Goal: Submit feedback/report problem: Submit feedback/report problem

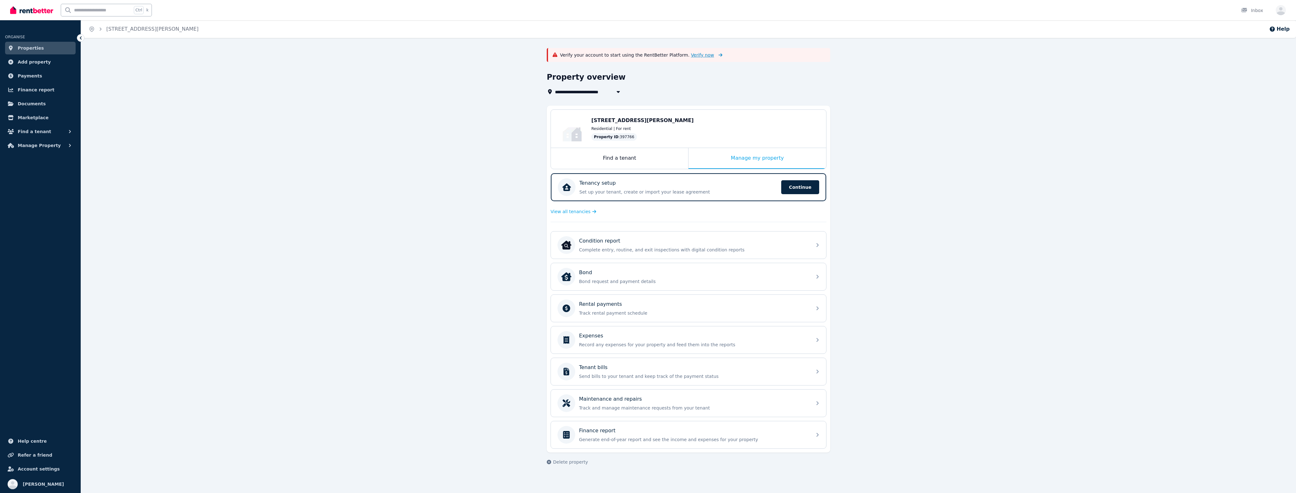
click at [694, 53] on span "Verify now" at bounding box center [702, 55] width 23 height 6
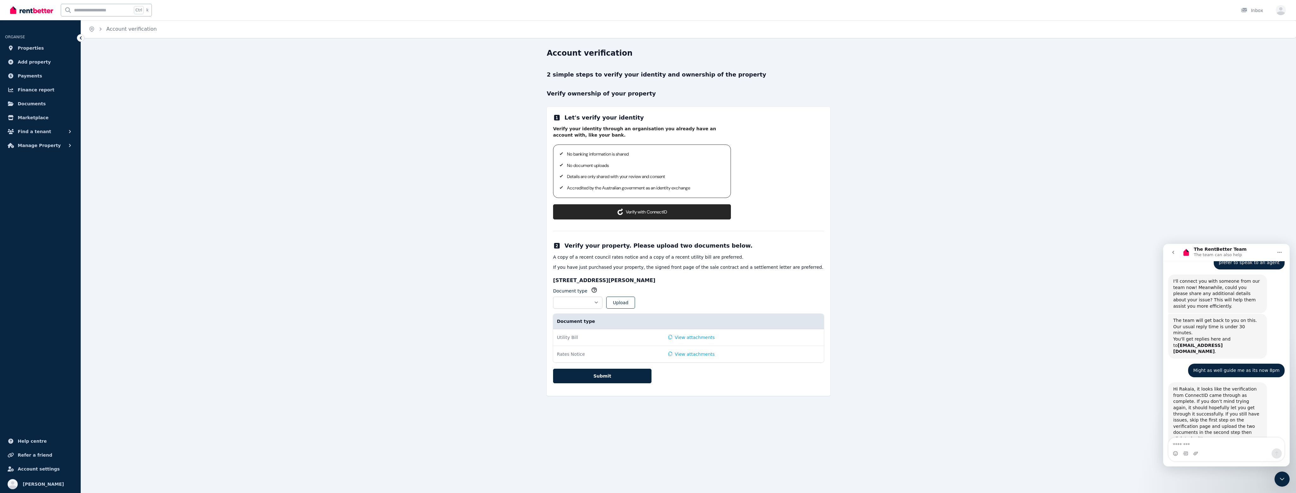
scroll to position [737, 0]
click at [646, 215] on button "Verify with ConnectID" at bounding box center [642, 211] width 178 height 15
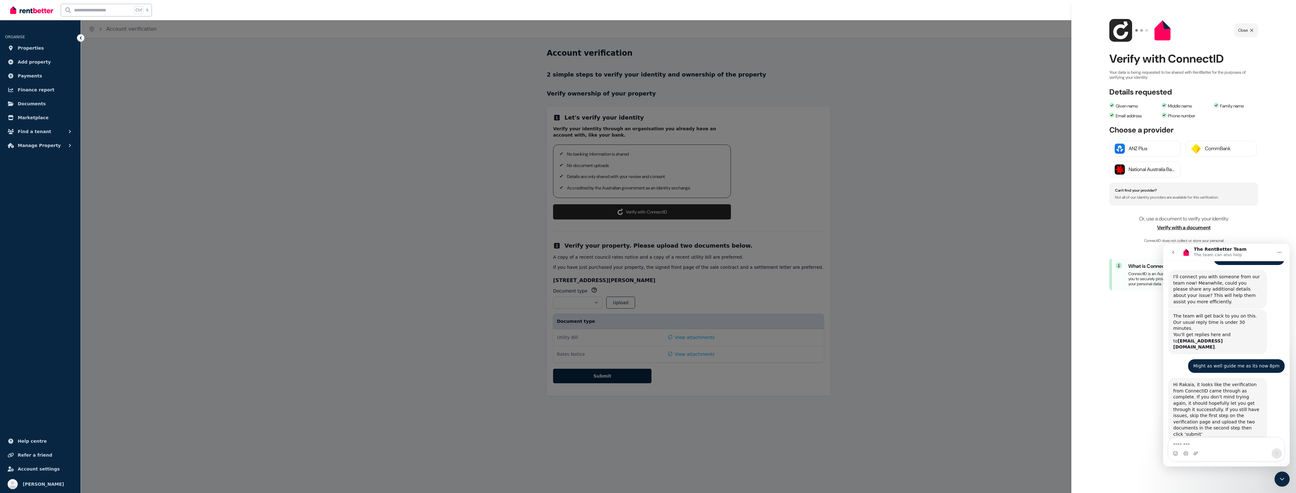
click at [1279, 252] on icon "Home" at bounding box center [1279, 252] width 5 height 5
click at [1278, 228] on div "ConnectID logo Close Verify with ConnectID Your data is being requested to be s…" at bounding box center [1183, 246] width 225 height 493
drag, startPoint x: 1283, startPoint y: 478, endPoint x: 1281, endPoint y: 473, distance: 5.7
click at [1284, 477] on icon "Close Intercom Messenger" at bounding box center [1282, 480] width 8 height 8
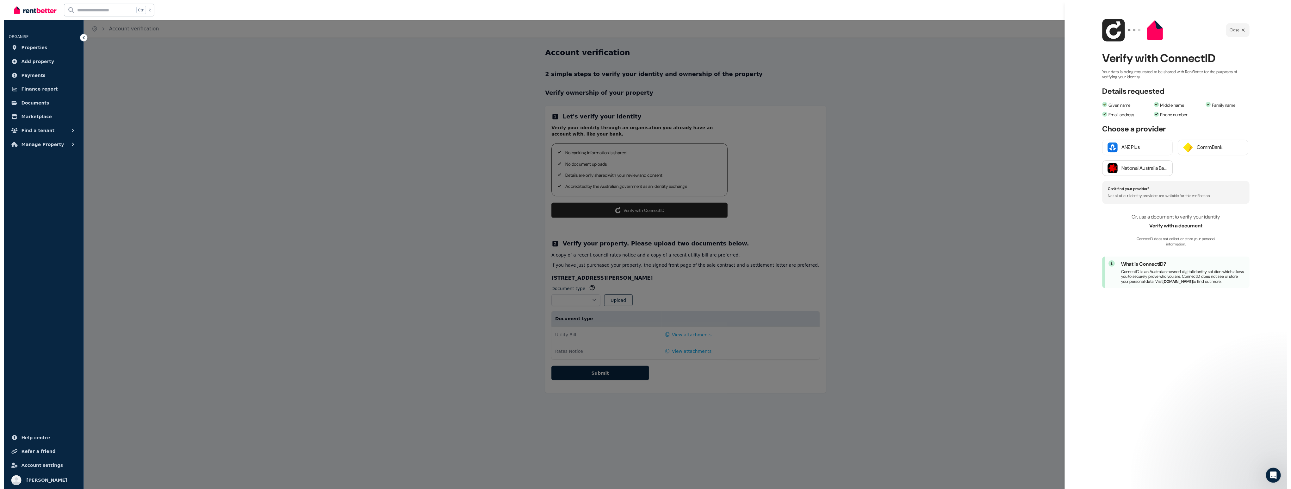
scroll to position [737, 0]
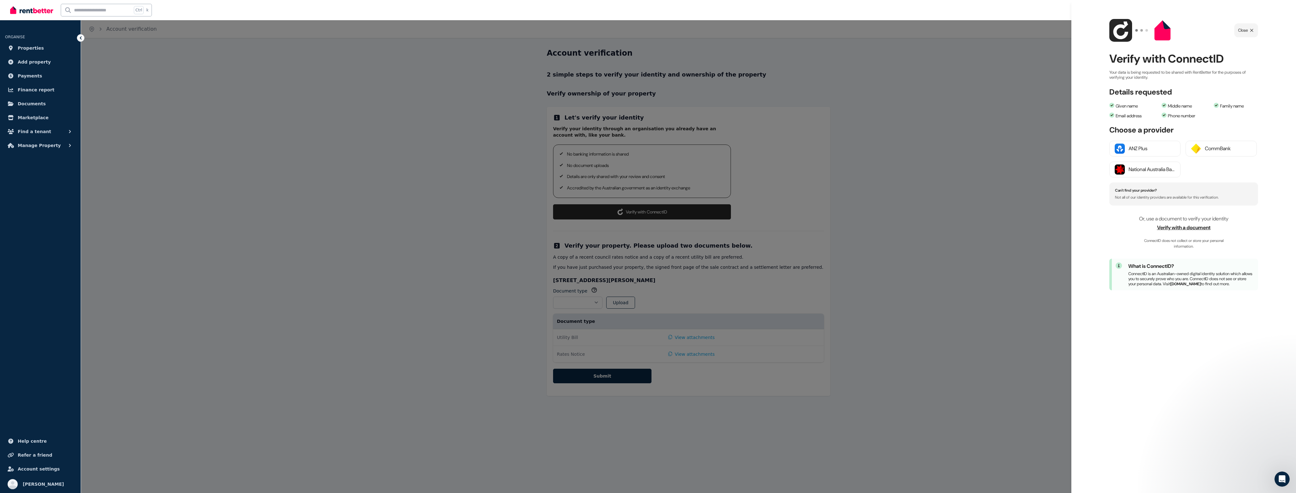
click at [1197, 229] on span "Verify with a document" at bounding box center [1183, 228] width 149 height 8
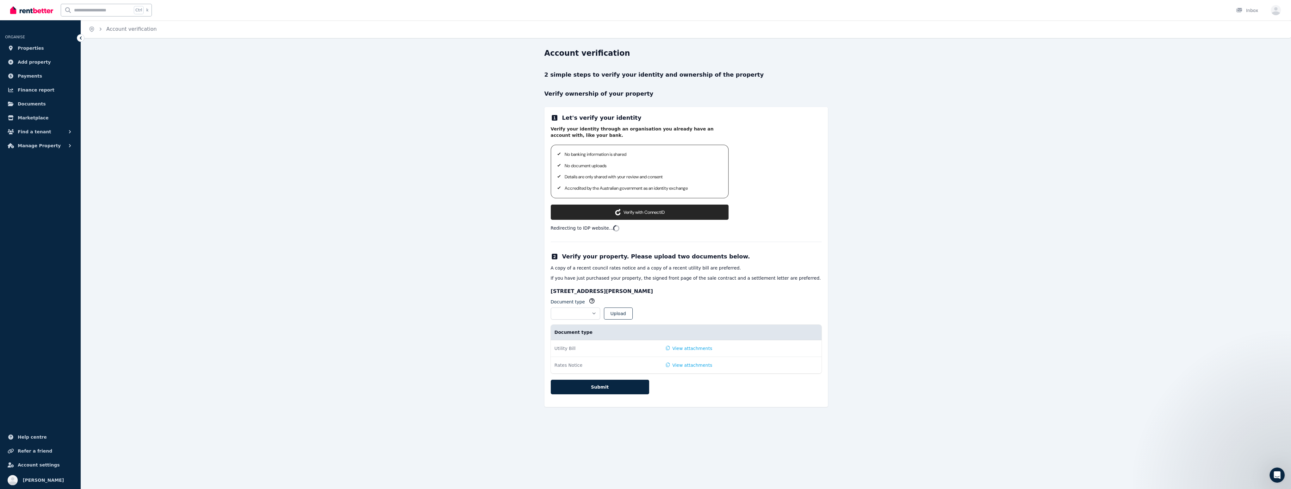
click at [668, 201] on div "Verify your identity through an organisation you already have an account with, …" at bounding box center [640, 173] width 178 height 94
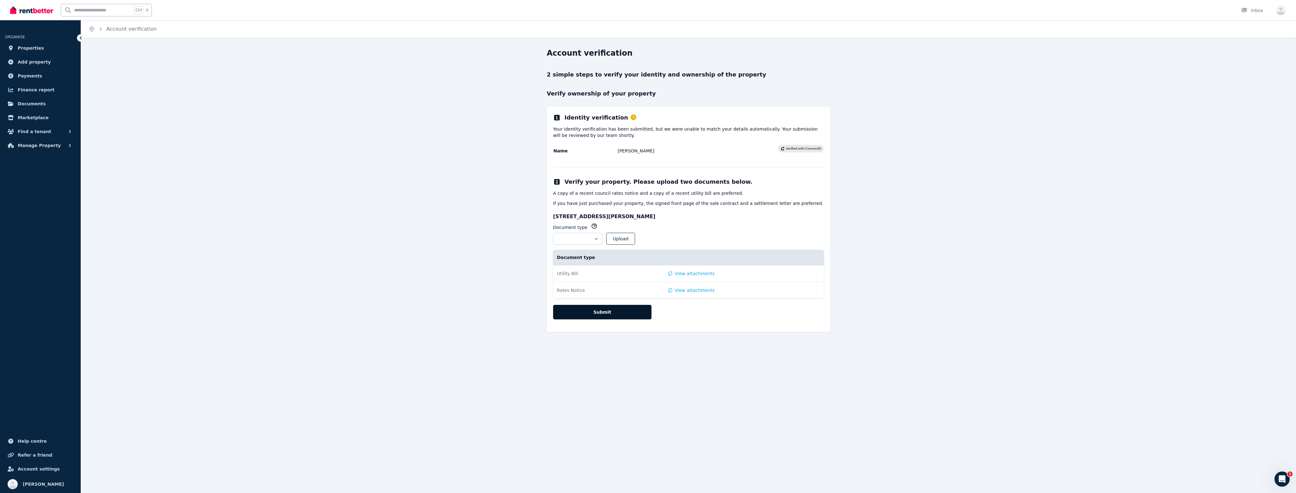
click at [614, 314] on button "Submit" at bounding box center [602, 312] width 98 height 15
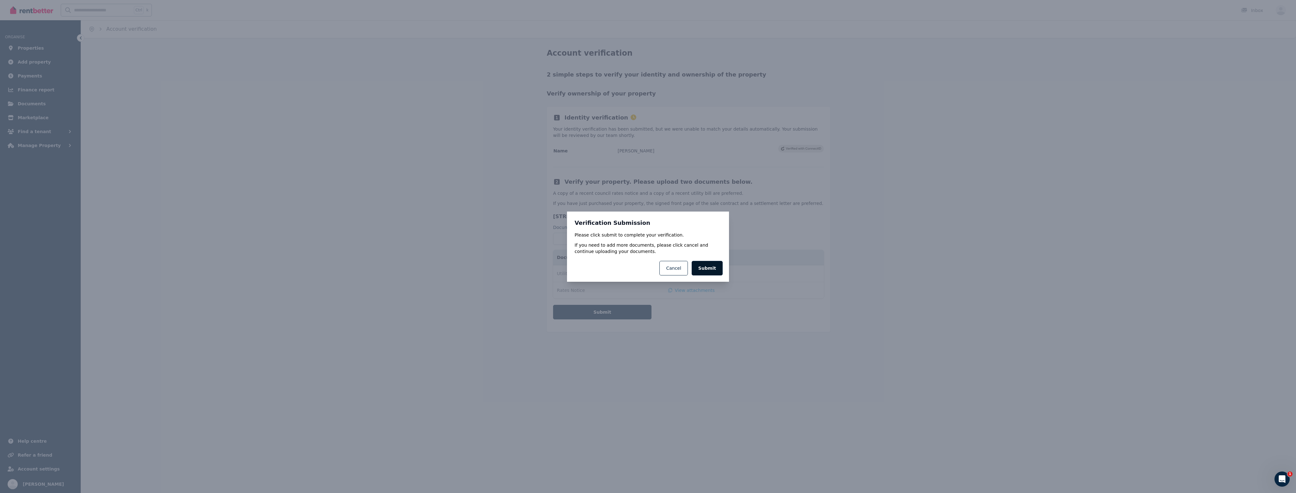
click at [715, 266] on button "Submit" at bounding box center [707, 268] width 31 height 15
click at [706, 273] on button "Submit" at bounding box center [707, 273] width 31 height 15
click at [709, 271] on button "Submit" at bounding box center [707, 273] width 31 height 15
click at [677, 270] on button "Cancel" at bounding box center [673, 273] width 28 height 15
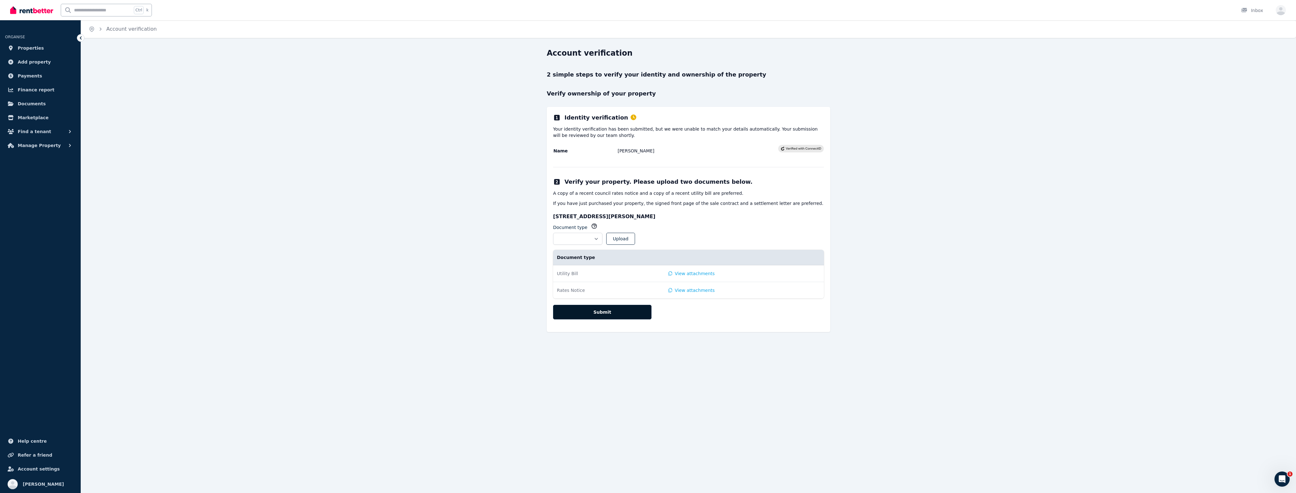
click at [607, 314] on button "Submit" at bounding box center [602, 312] width 98 height 15
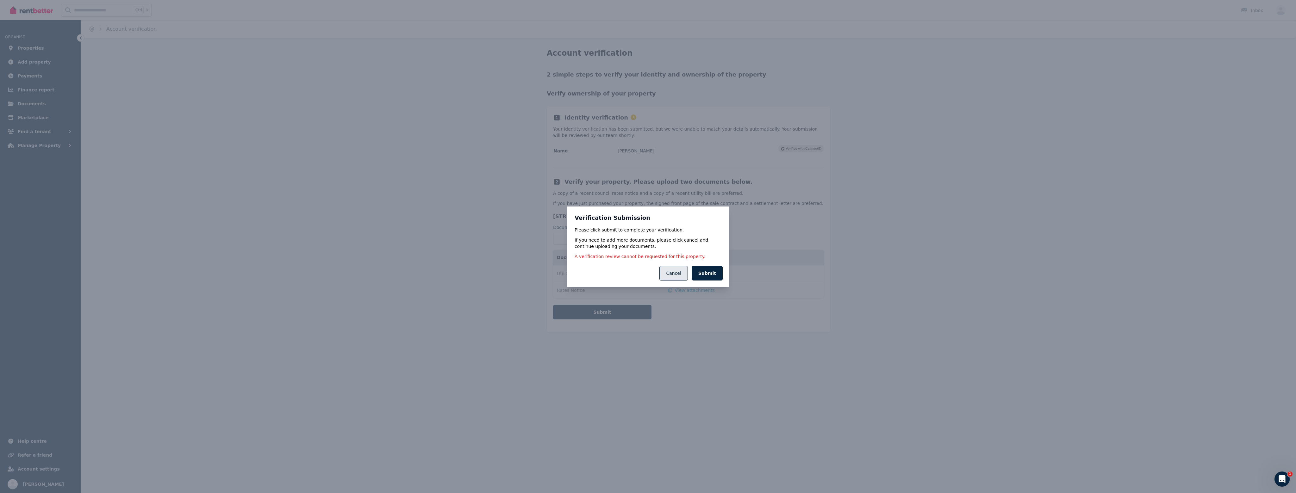
click at [678, 274] on button "Cancel" at bounding box center [673, 273] width 28 height 15
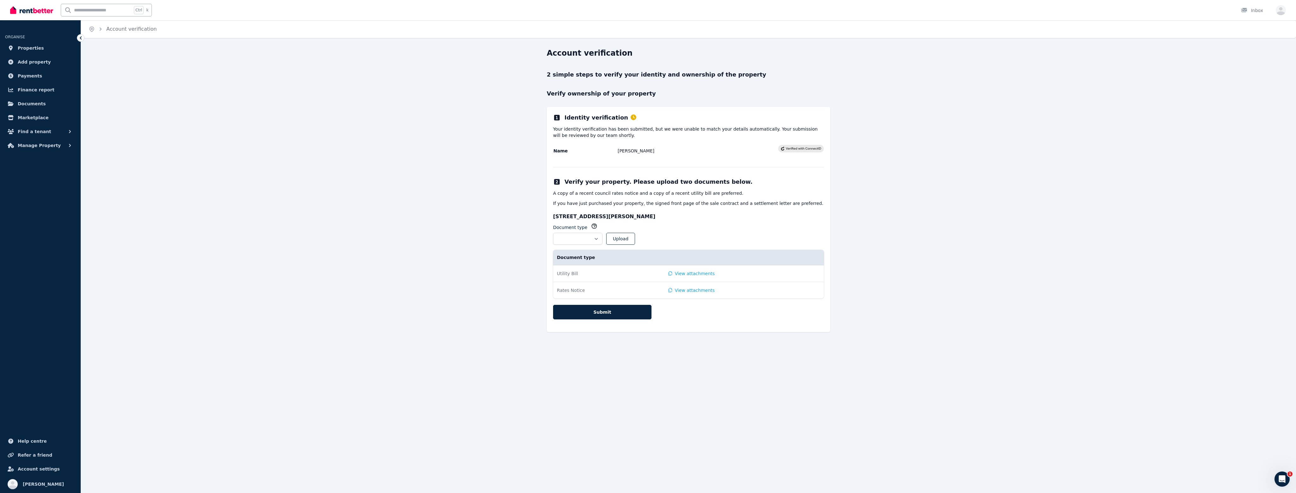
click at [1286, 473] on div "Open Intercom Messenger" at bounding box center [1282, 479] width 21 height 21
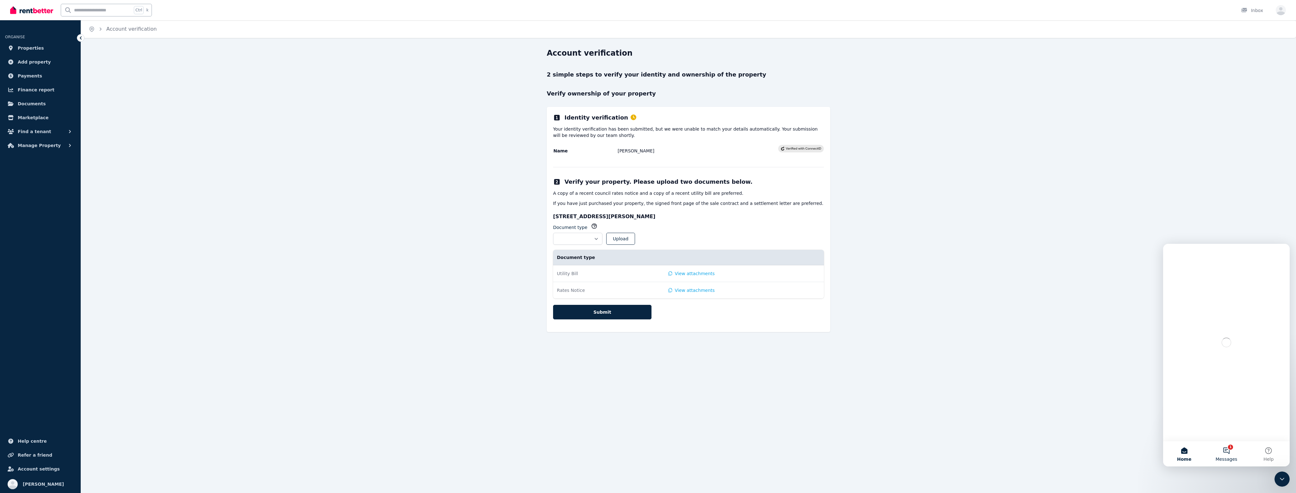
click at [1229, 452] on button "1 Messages" at bounding box center [1226, 453] width 42 height 25
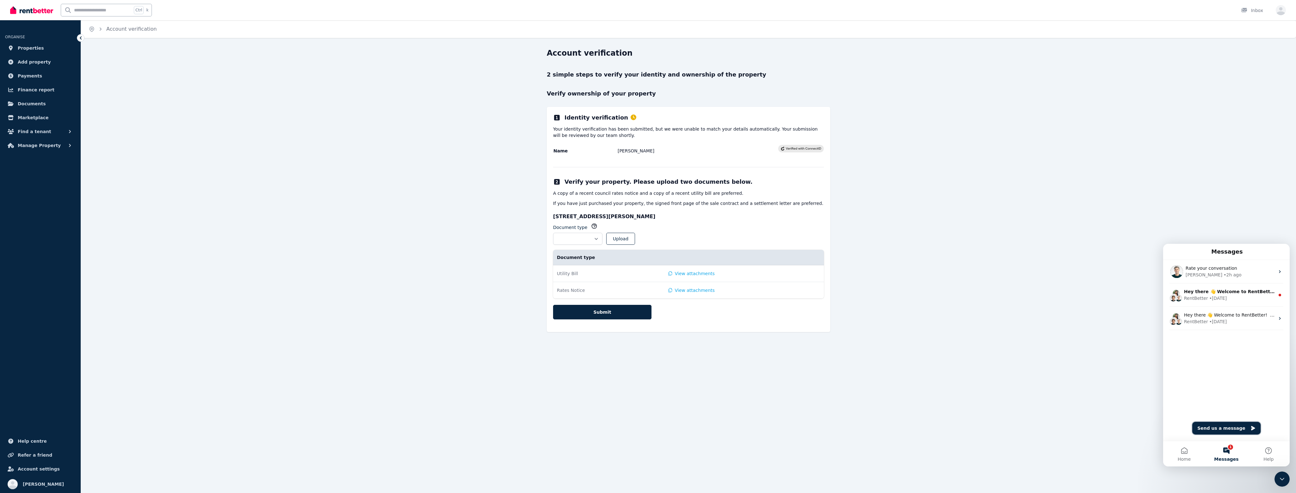
click at [1224, 430] on button "Send us a message" at bounding box center [1226, 428] width 68 height 13
type textarea "**********"
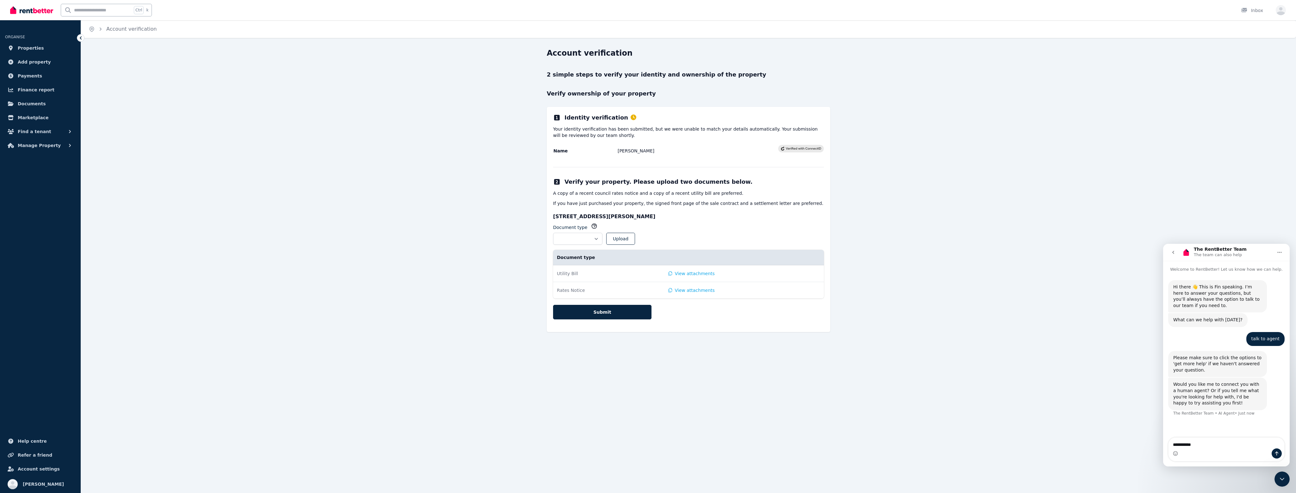
type textarea "**********"
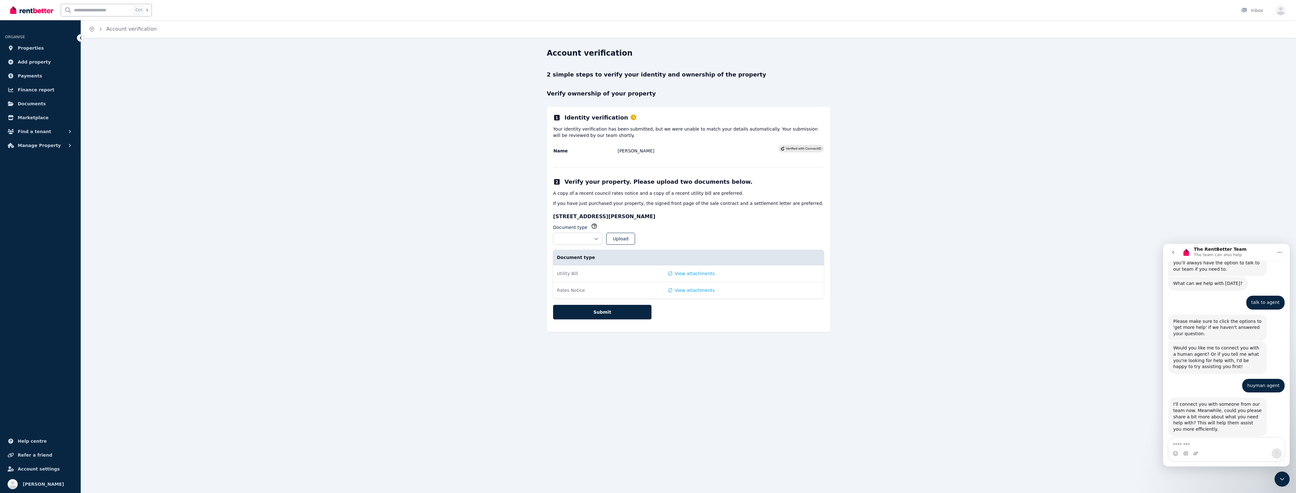
scroll to position [42, 0]
click at [613, 311] on button "Submit" at bounding box center [602, 312] width 98 height 15
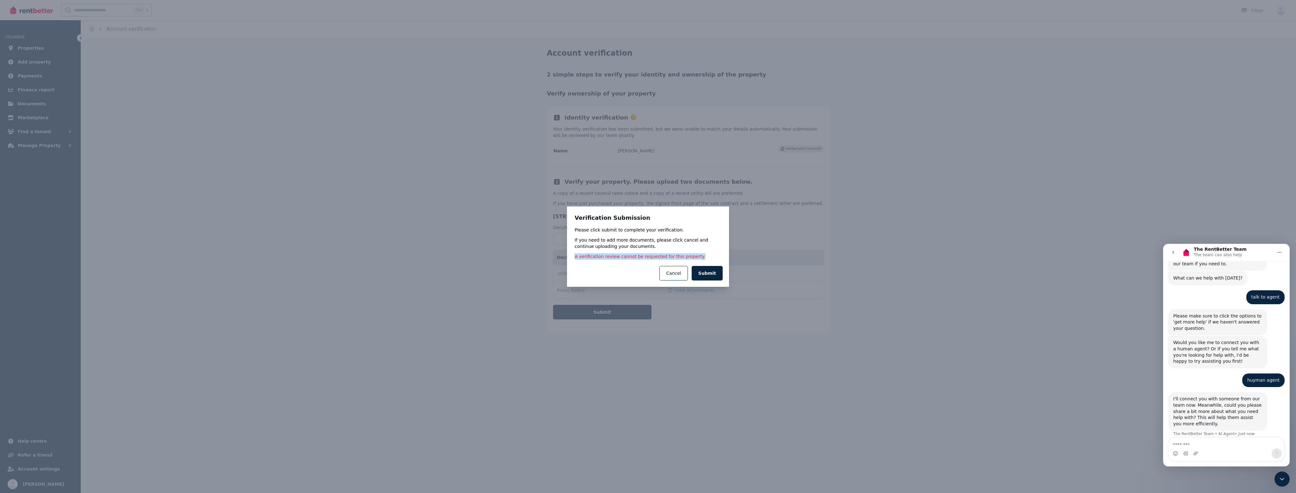
drag, startPoint x: 574, startPoint y: 257, endPoint x: 704, endPoint y: 256, distance: 130.4
click at [704, 256] on div "Verification Submission Please click submit to complete your verification. If y…" at bounding box center [648, 233] width 162 height 53
copy p "A verification review cannot be requested for this property."
click at [1191, 444] on textarea "Message…" at bounding box center [1226, 443] width 116 height 11
paste textarea "**********"
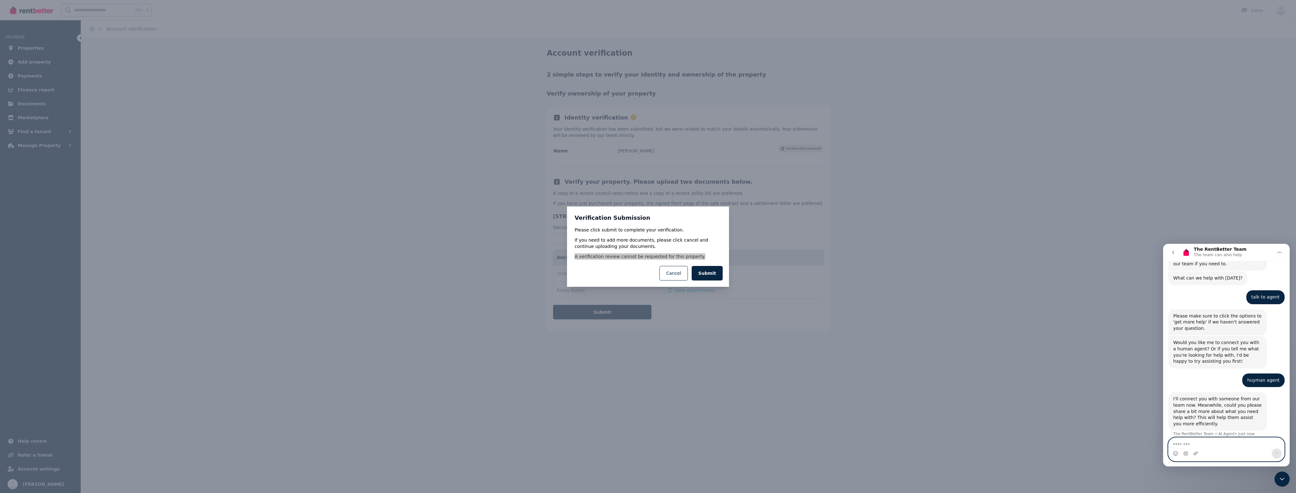
type textarea "**********"
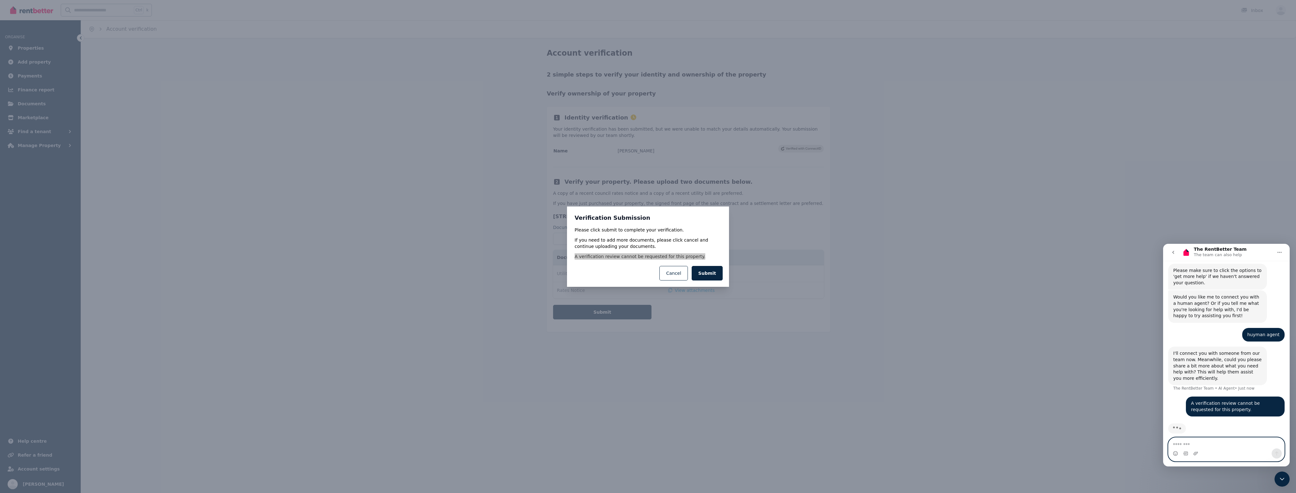
scroll to position [87, 0]
click at [676, 275] on button "Cancel" at bounding box center [673, 273] width 28 height 15
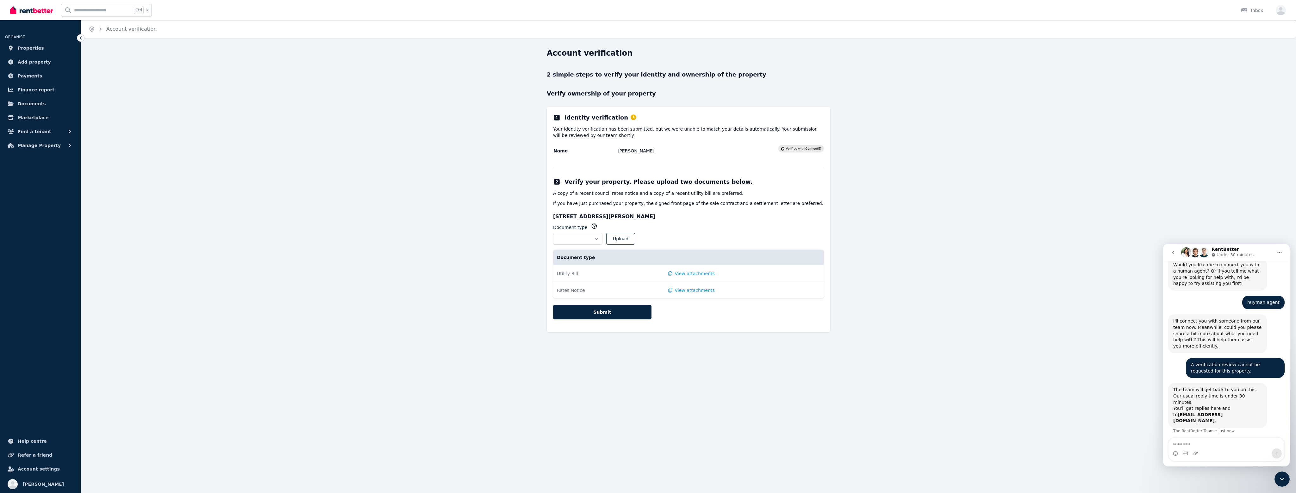
scroll to position [122, 0]
click at [1189, 446] on textarea "Message…" at bounding box center [1226, 443] width 116 height 11
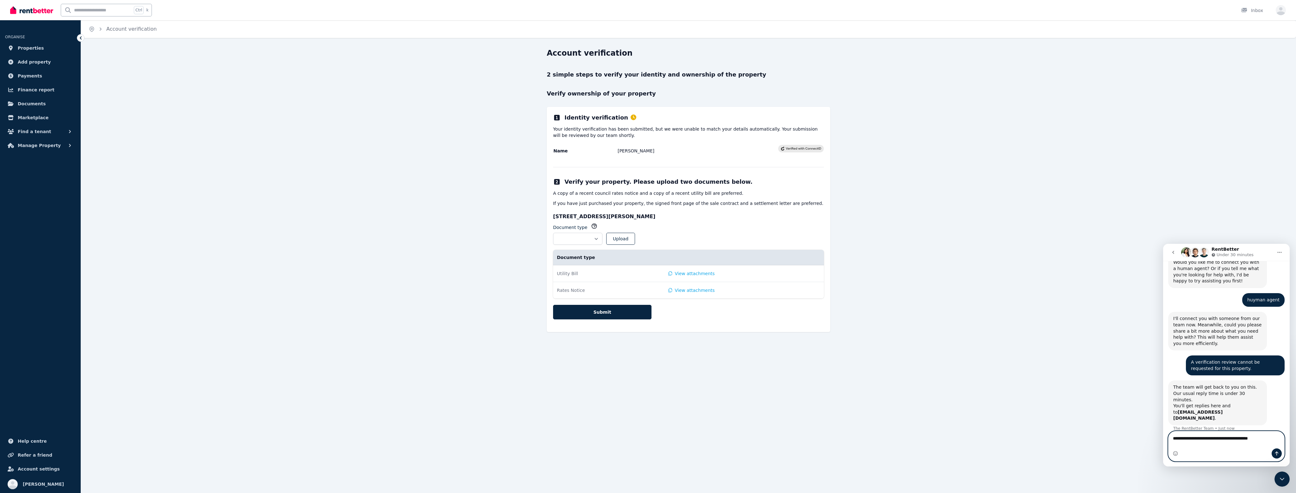
type textarea "**********"
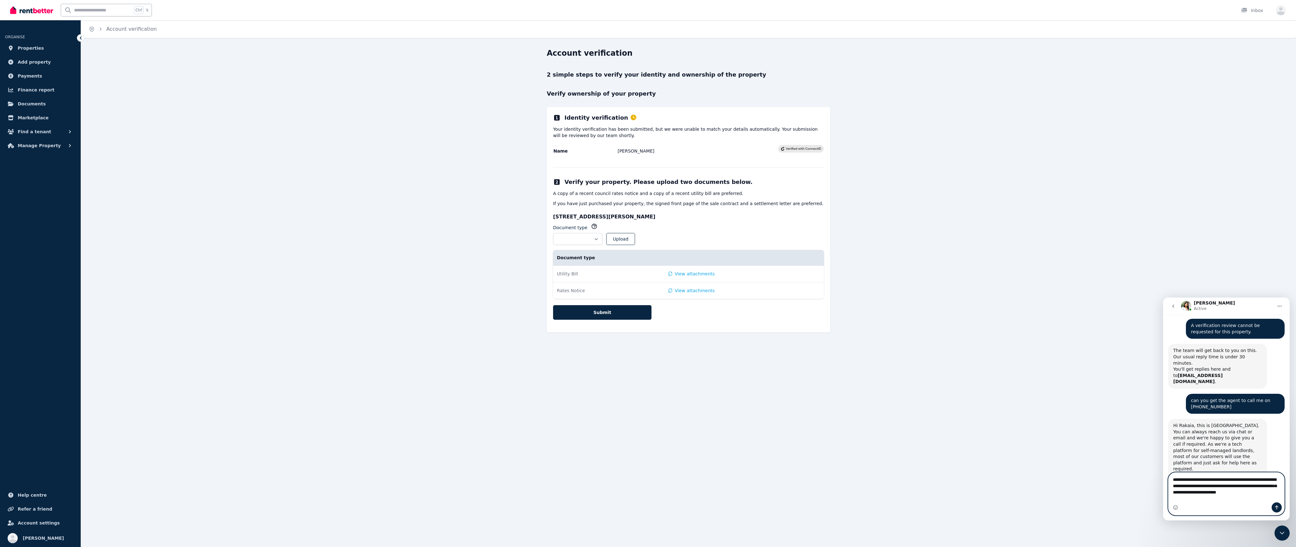
scroll to position [219, 0]
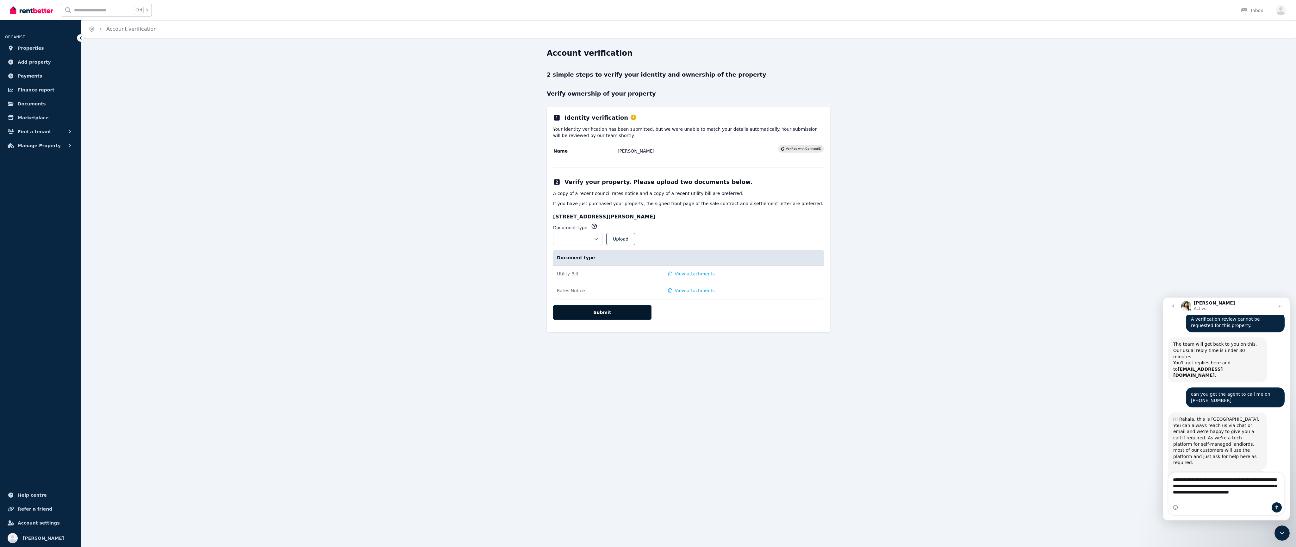
click at [632, 316] on button "Submit" at bounding box center [602, 312] width 98 height 15
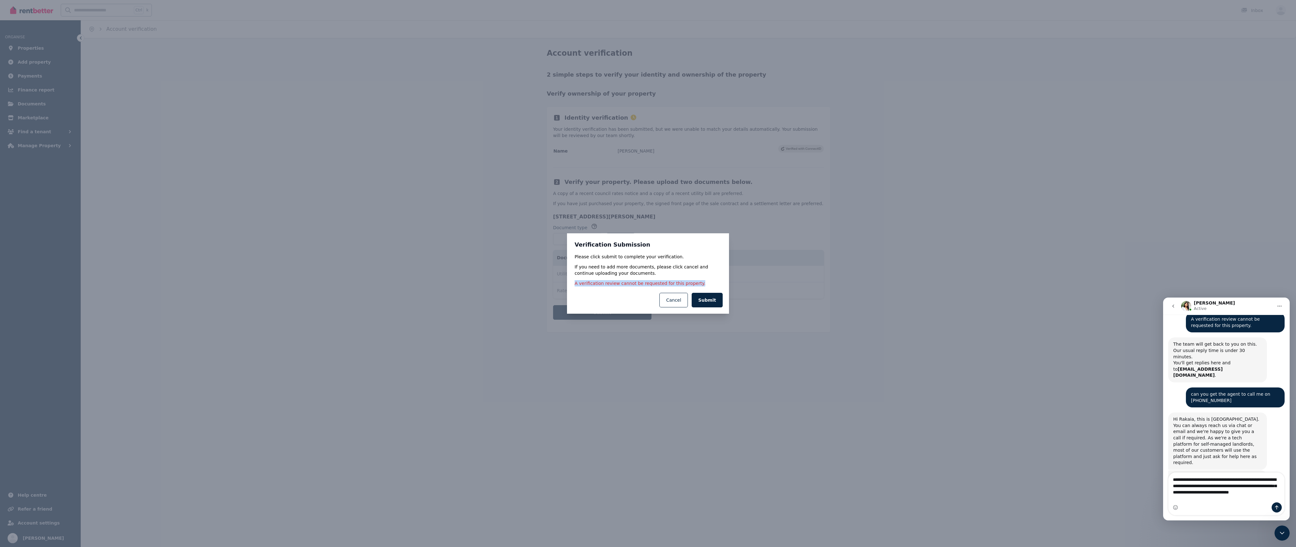
drag, startPoint x: 582, startPoint y: 283, endPoint x: 699, endPoint y: 284, distance: 117.1
click at [699, 284] on div "Verification Submission Please click submit to complete your verification. If y…" at bounding box center [648, 259] width 162 height 53
copy p "A verification review cannot be requested for this property."
click at [705, 299] on button "Submit" at bounding box center [707, 300] width 31 height 15
click at [682, 300] on button "Cancel" at bounding box center [673, 300] width 28 height 15
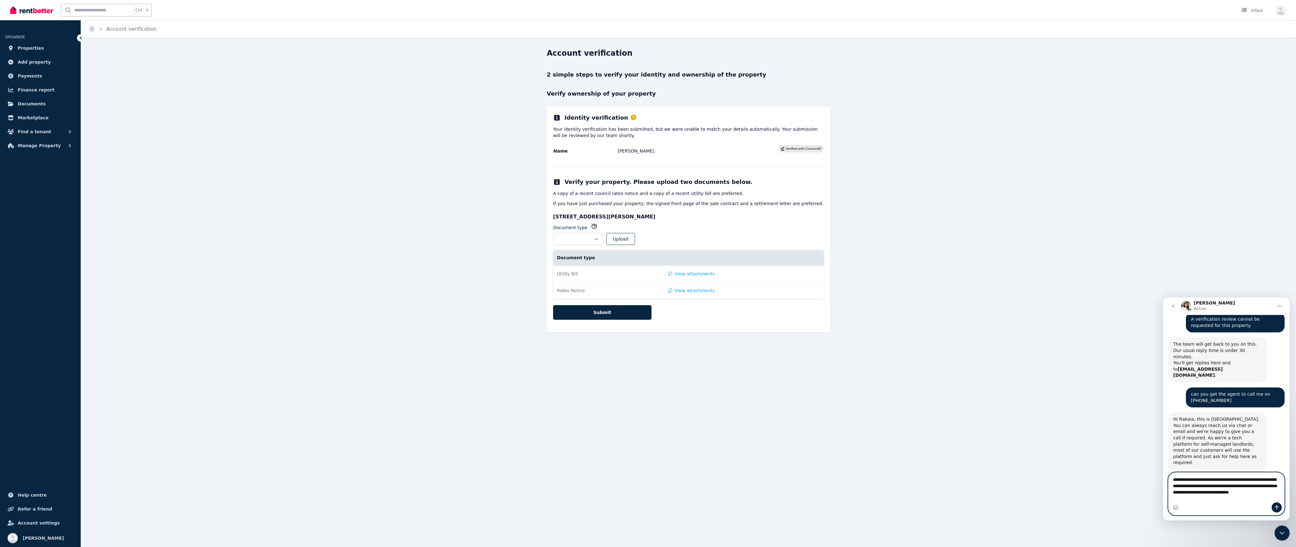
click at [1204, 493] on textarea "**********" at bounding box center [1226, 487] width 116 height 30
type textarea "**********"
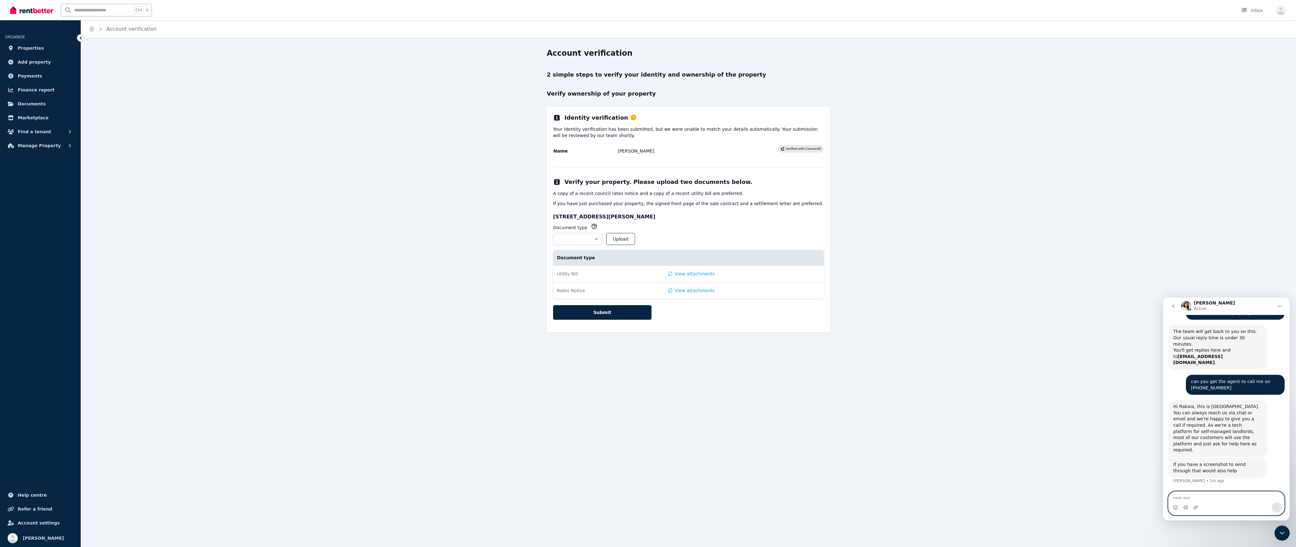
scroll to position [250, 0]
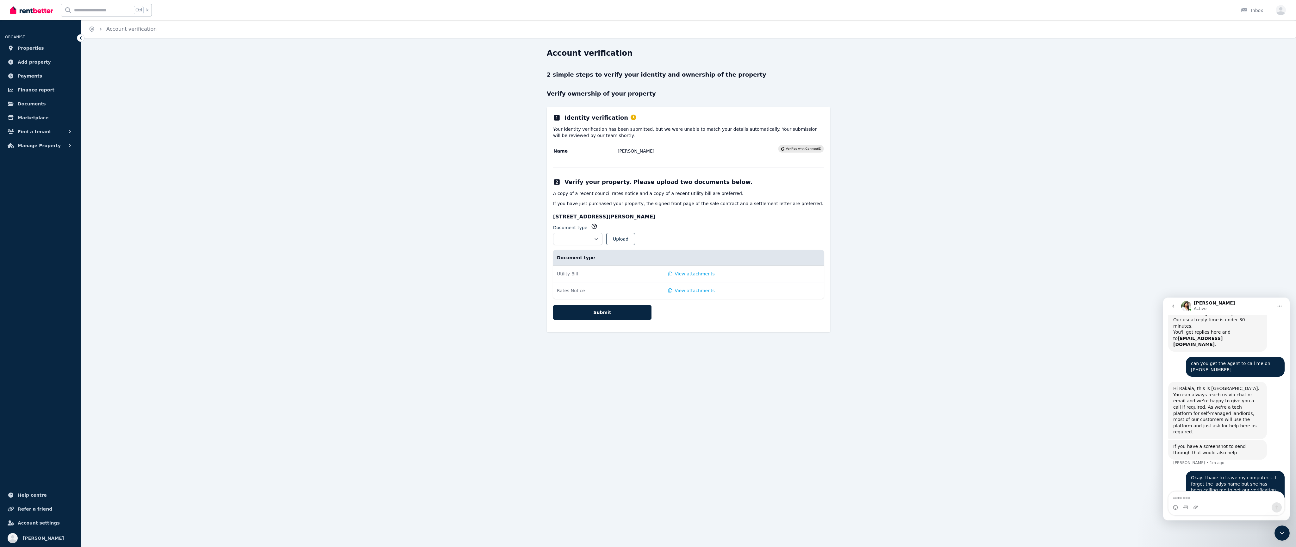
click at [1281, 493] on icon "Close Intercom Messenger" at bounding box center [1282, 533] width 8 height 8
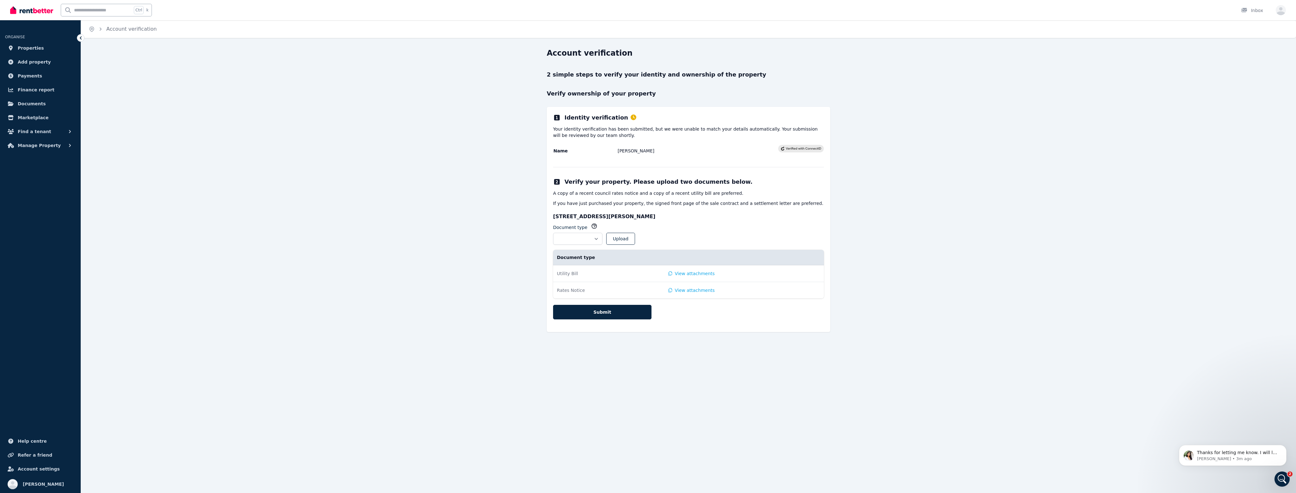
scroll to position [294, 0]
